Goal: Transaction & Acquisition: Register for event/course

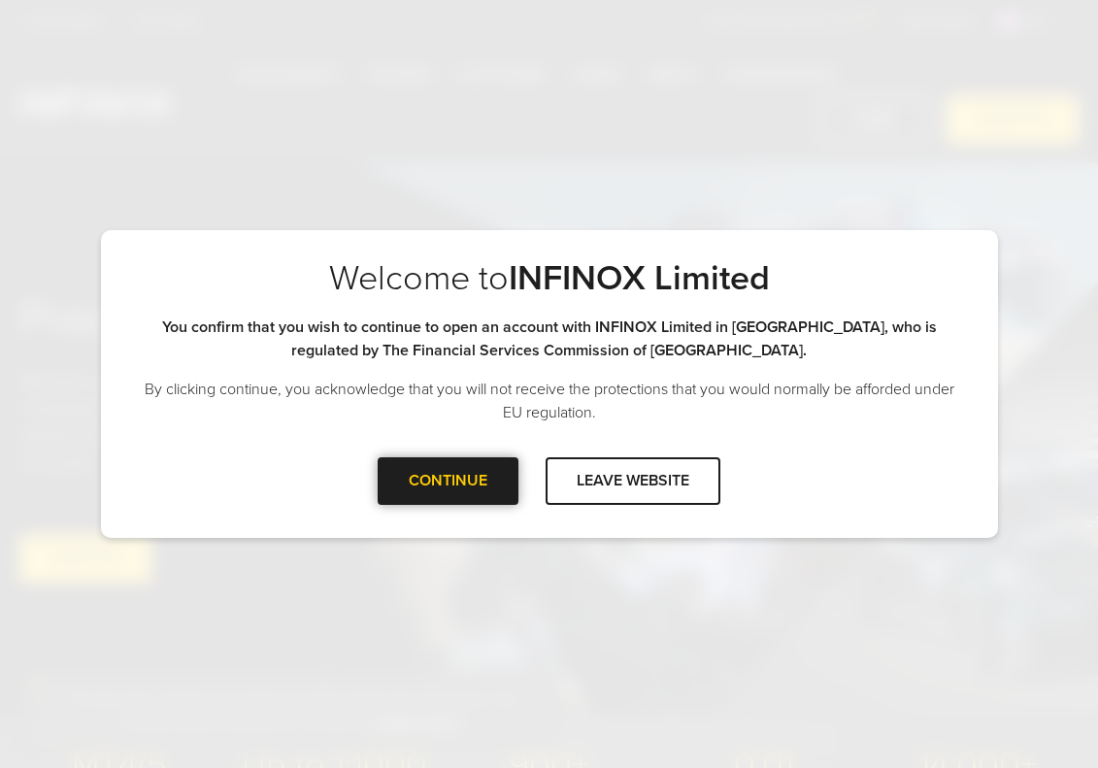
click at [449, 481] on div at bounding box center [449, 481] width 0 height 0
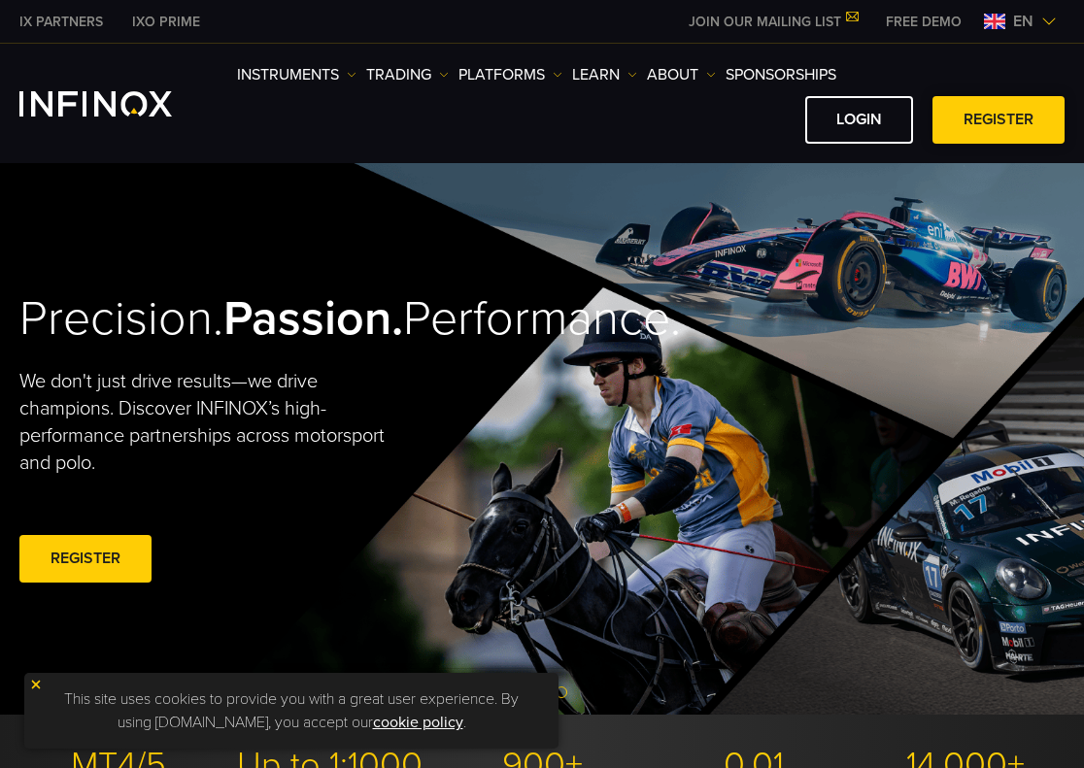
click at [1006, 118] on link "REGISTER" at bounding box center [998, 120] width 132 height 48
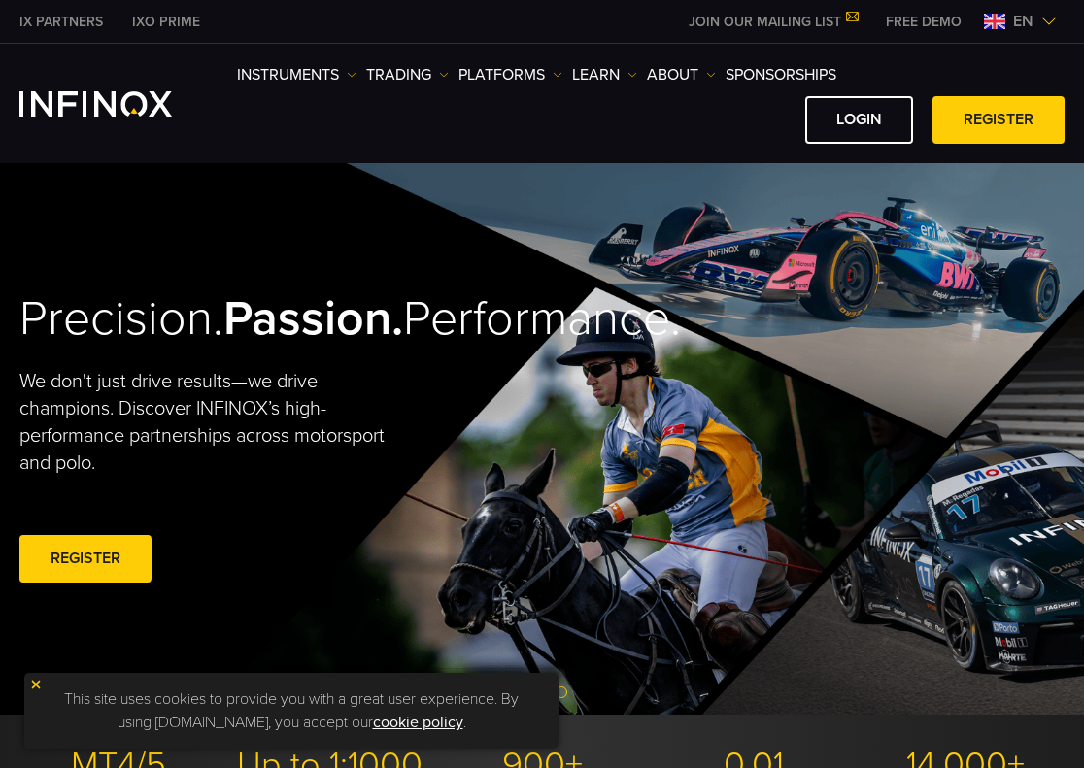
click at [989, 146] on div "Instruments Instruments Product Information TRADING" at bounding box center [542, 103] width 1084 height 119
